Goal: Task Accomplishment & Management: Manage account settings

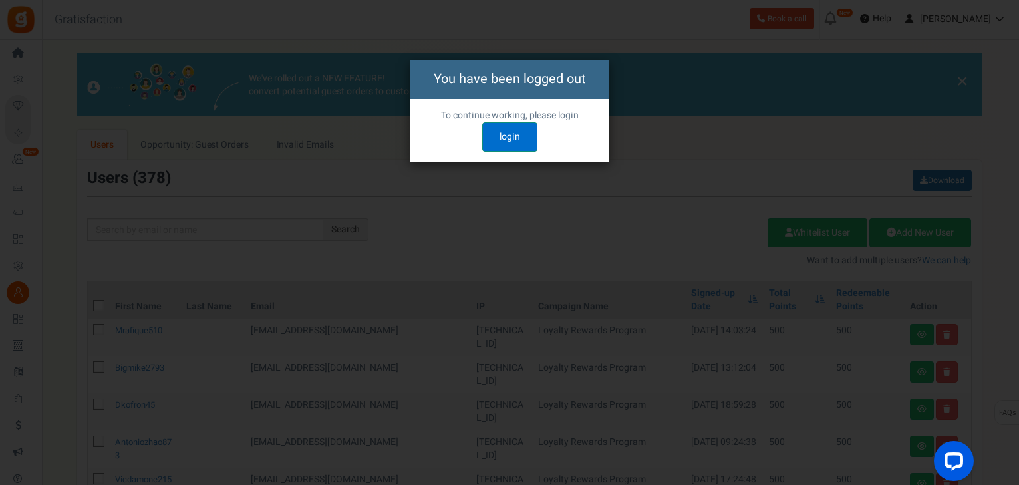
click at [505, 149] on link "login" at bounding box center [509, 136] width 55 height 29
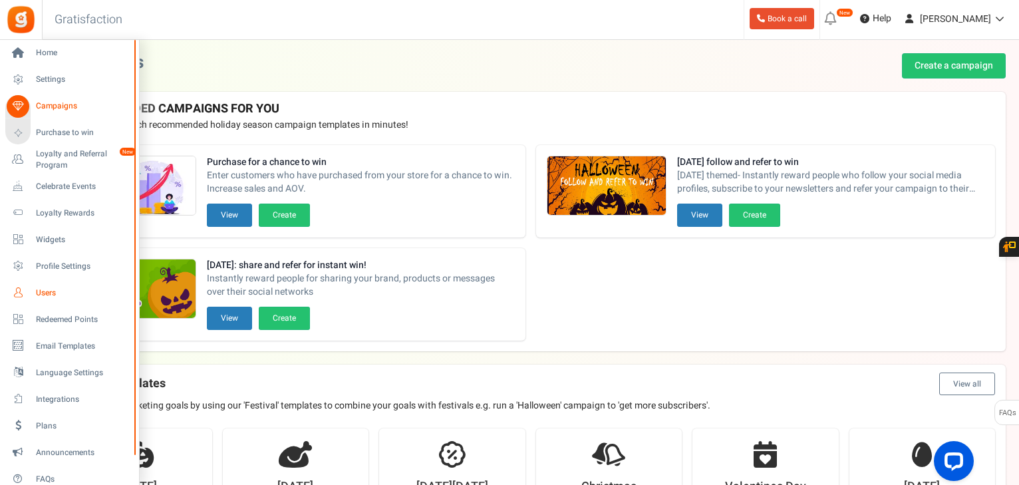
click at [49, 290] on span "Users" at bounding box center [82, 292] width 93 height 11
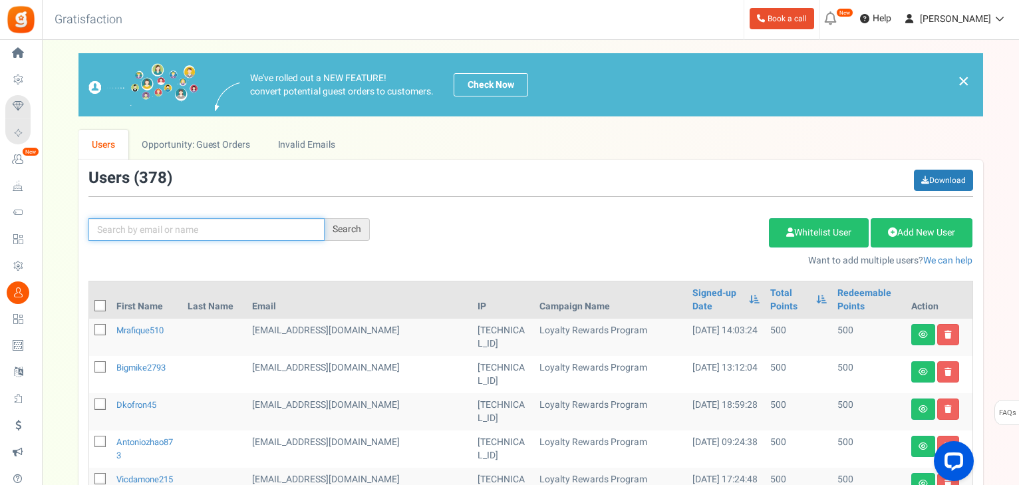
click at [302, 239] on input "text" at bounding box center [206, 229] width 236 height 23
type input "[PERSON_NAME]"
click at [333, 229] on div "Search" at bounding box center [347, 229] width 45 height 23
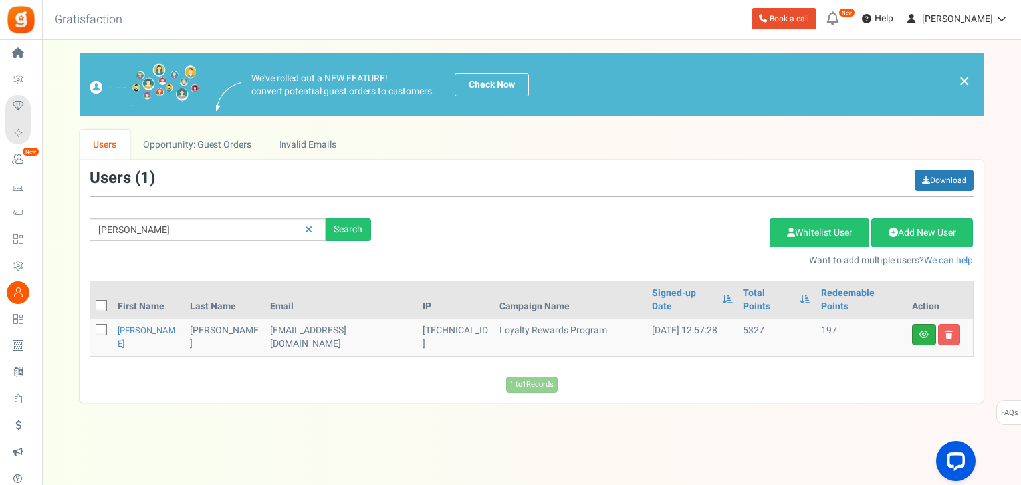
click at [920, 324] on link at bounding box center [924, 334] width 24 height 21
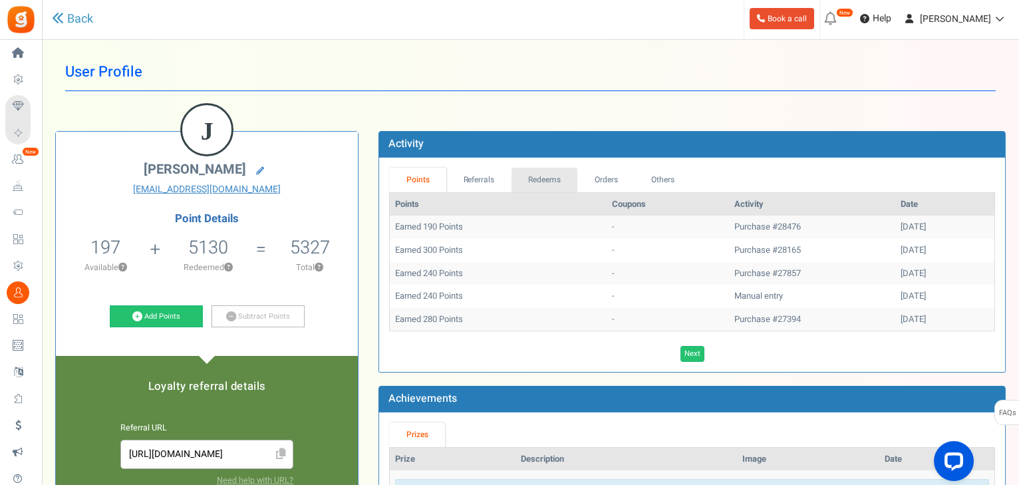
click at [552, 183] on link "Redeems" at bounding box center [544, 180] width 66 height 25
click at [606, 186] on link "Orders" at bounding box center [605, 180] width 57 height 25
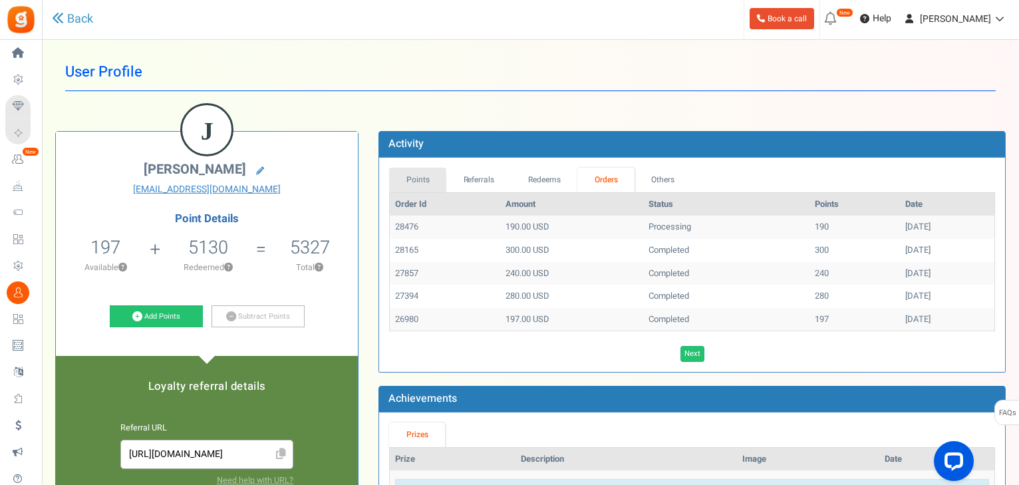
click at [402, 173] on link "Points" at bounding box center [417, 180] width 57 height 25
